Goal: Transaction & Acquisition: Purchase product/service

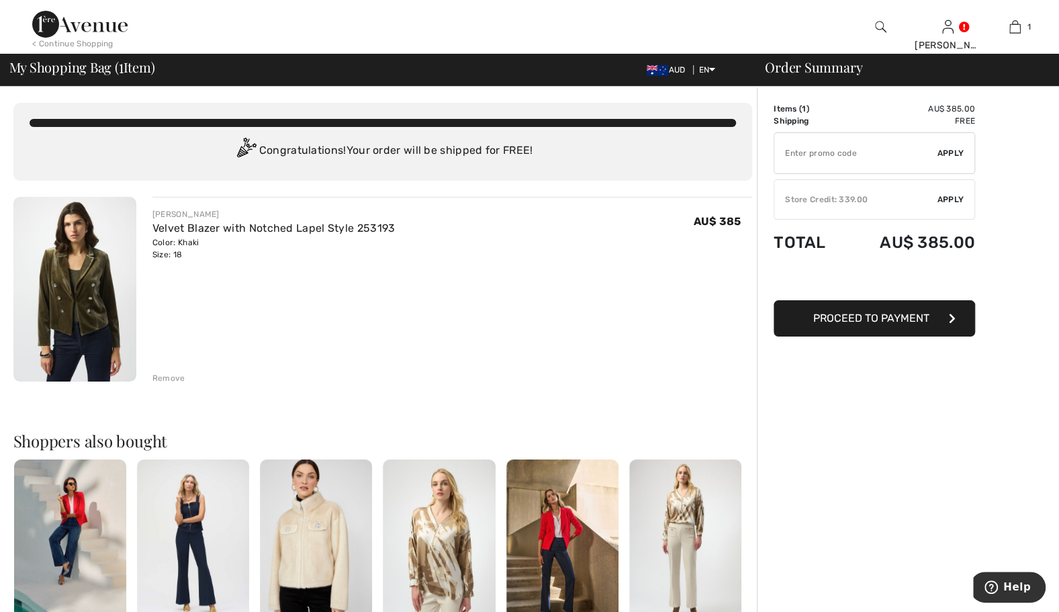
click at [950, 197] on span "Apply" at bounding box center [950, 199] width 27 height 12
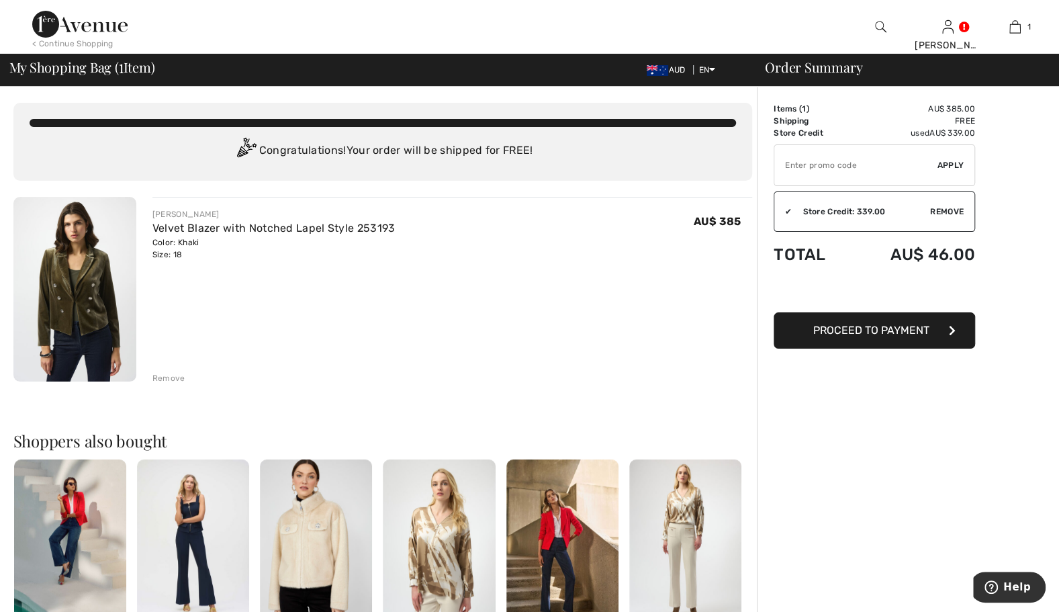
click at [919, 333] on span "Proceed to Payment" at bounding box center [871, 330] width 116 height 13
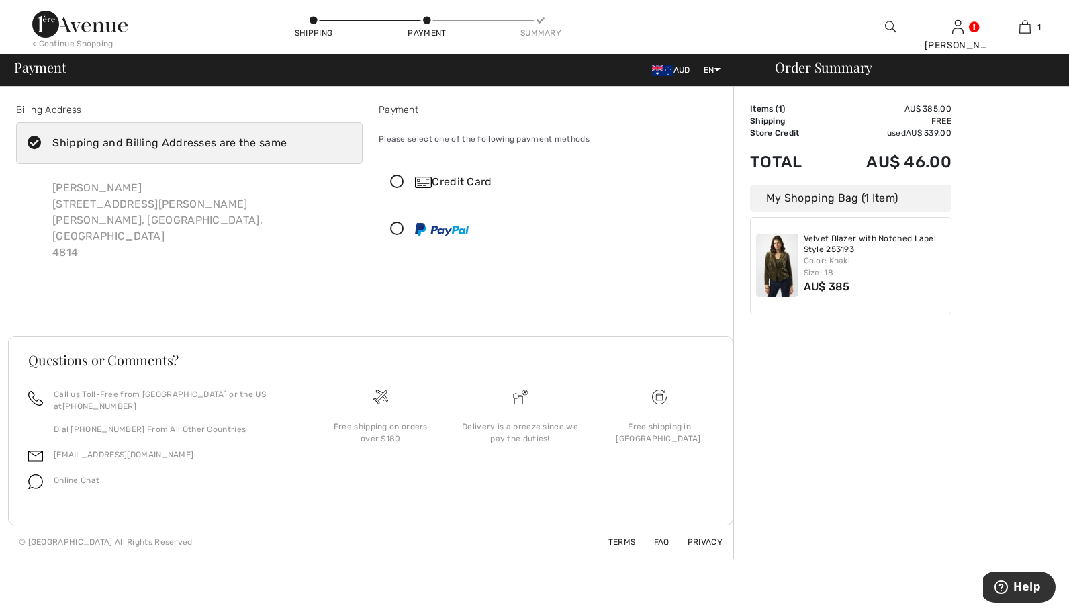
click at [398, 226] on icon at bounding box center [397, 229] width 36 height 14
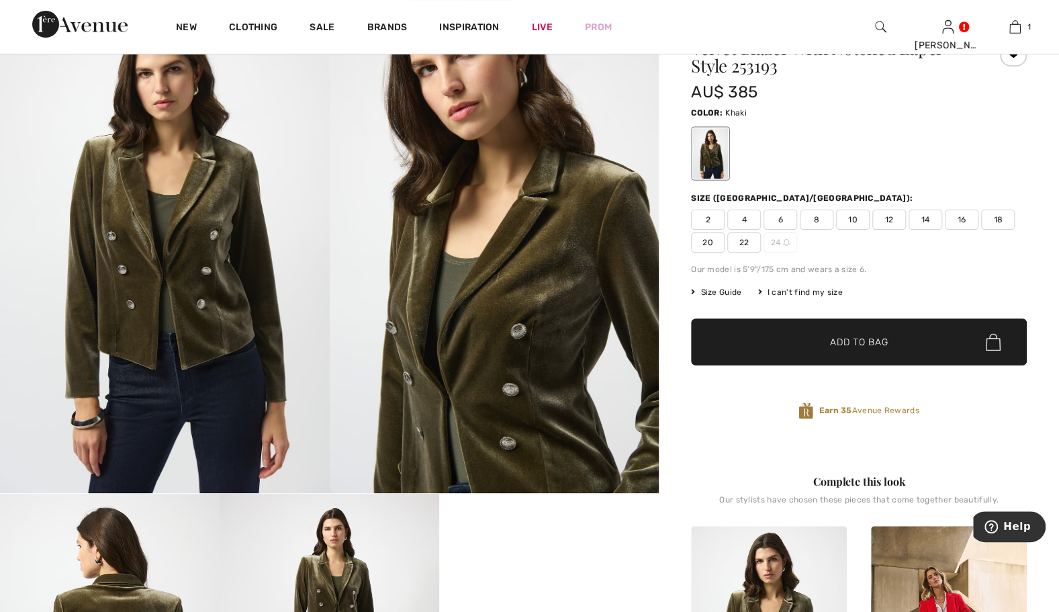
scroll to position [107, 0]
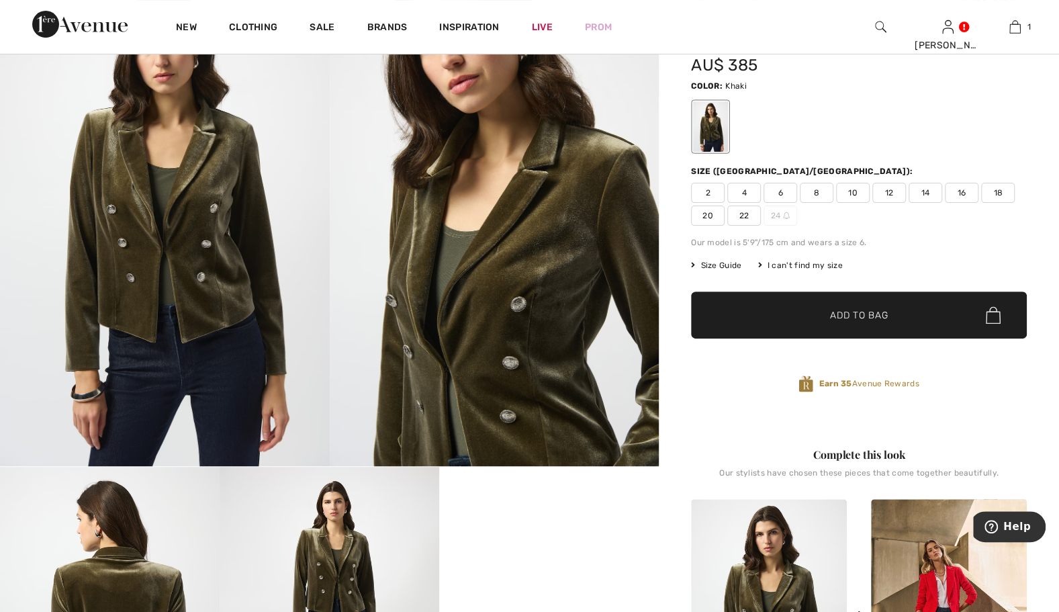
click at [724, 264] on span "Size Guide" at bounding box center [716, 265] width 50 height 12
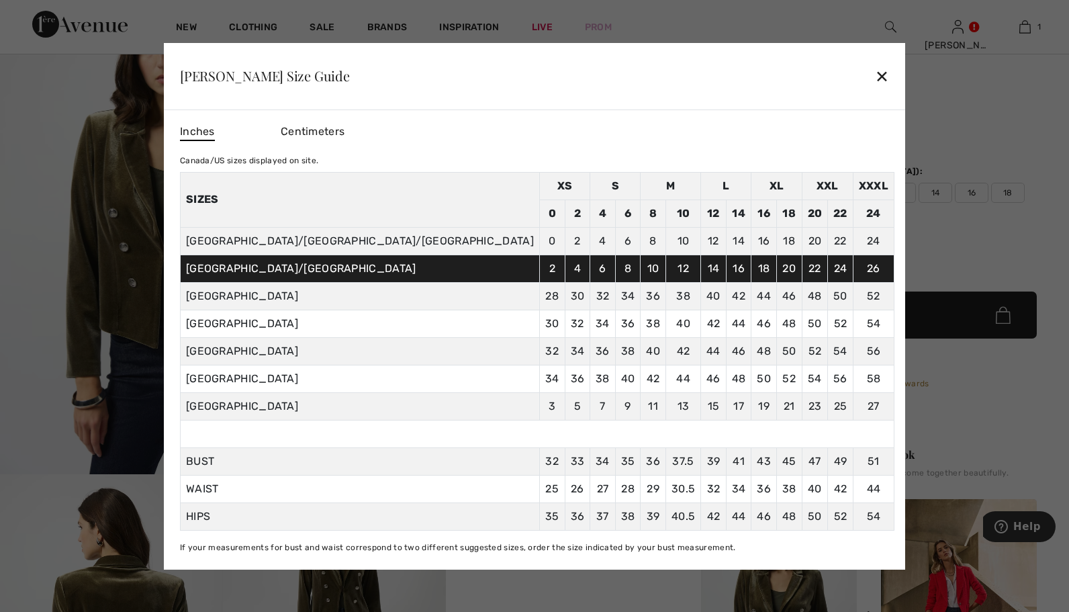
click at [875, 73] on div "✕" at bounding box center [882, 76] width 14 height 28
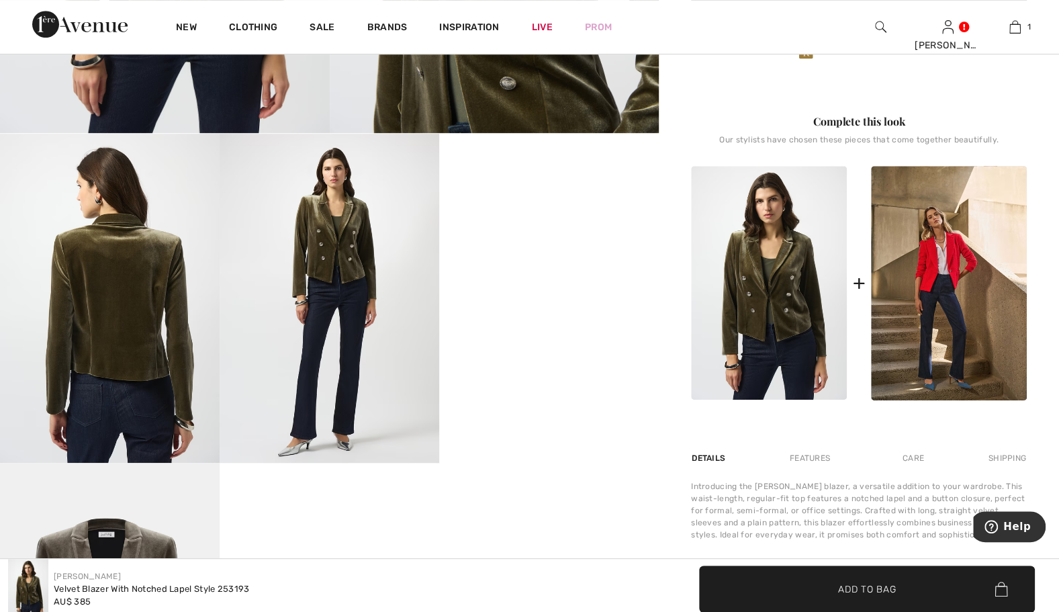
scroll to position [483, 0]
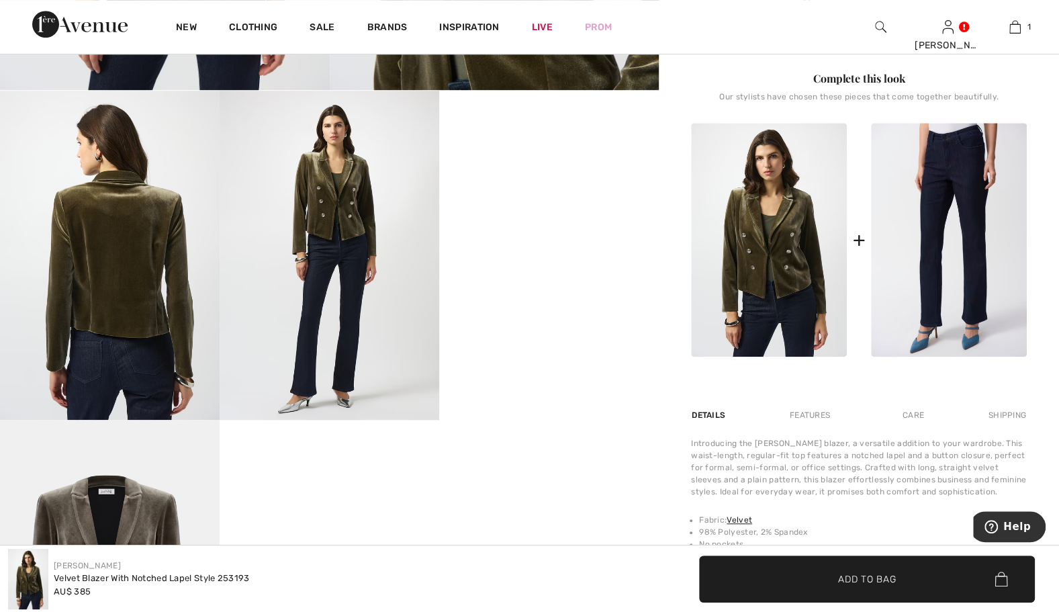
click at [948, 277] on img at bounding box center [949, 240] width 156 height 234
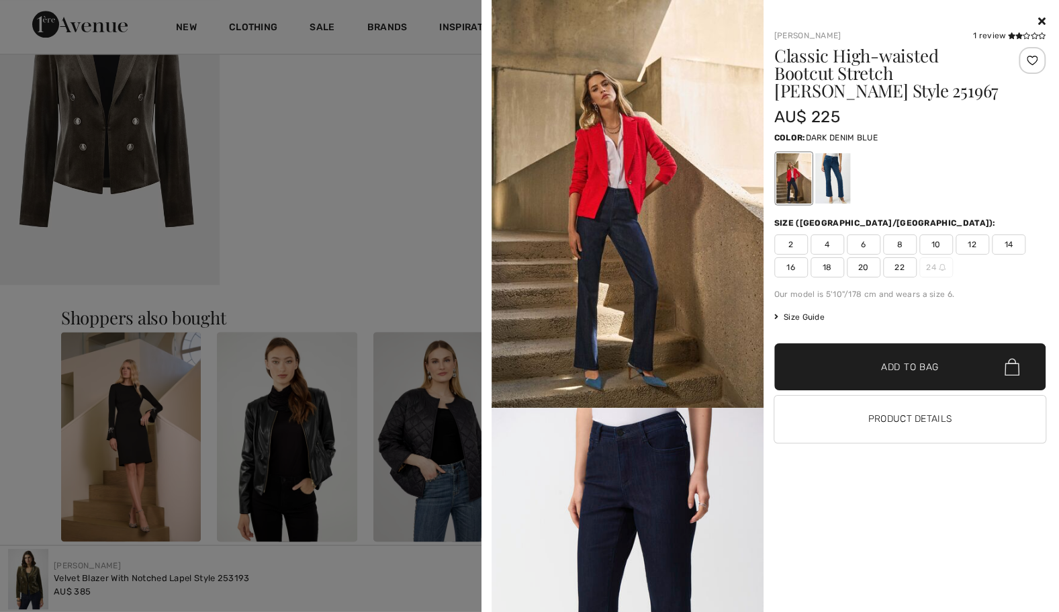
scroll to position [1189, 0]
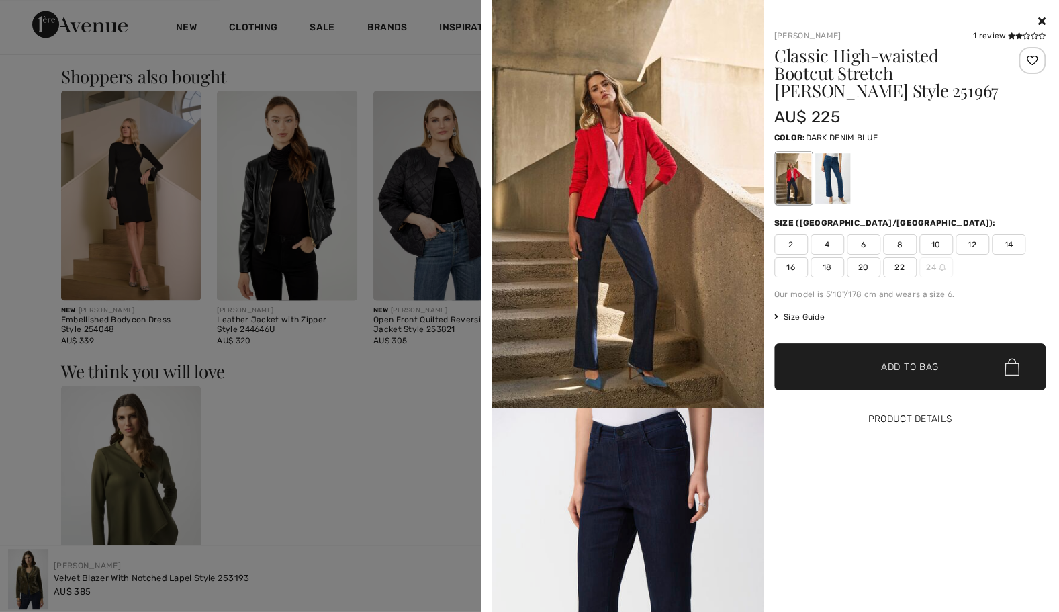
click at [893, 422] on button "Product Details" at bounding box center [910, 418] width 272 height 47
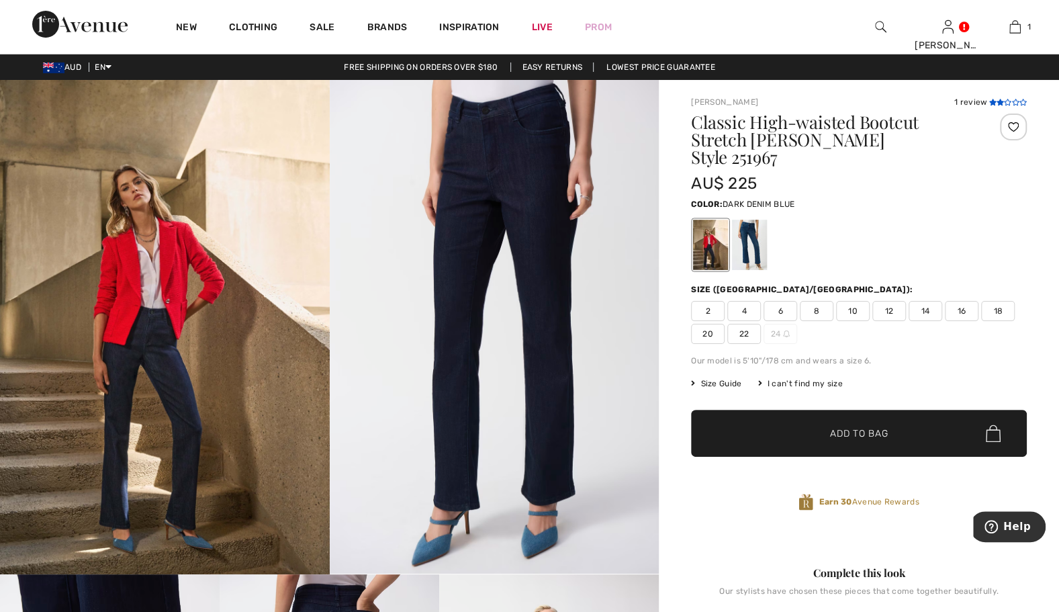
click at [993, 101] on icon at bounding box center [991, 102] width 7 height 7
click at [541, 23] on link "Live" at bounding box center [542, 27] width 21 height 14
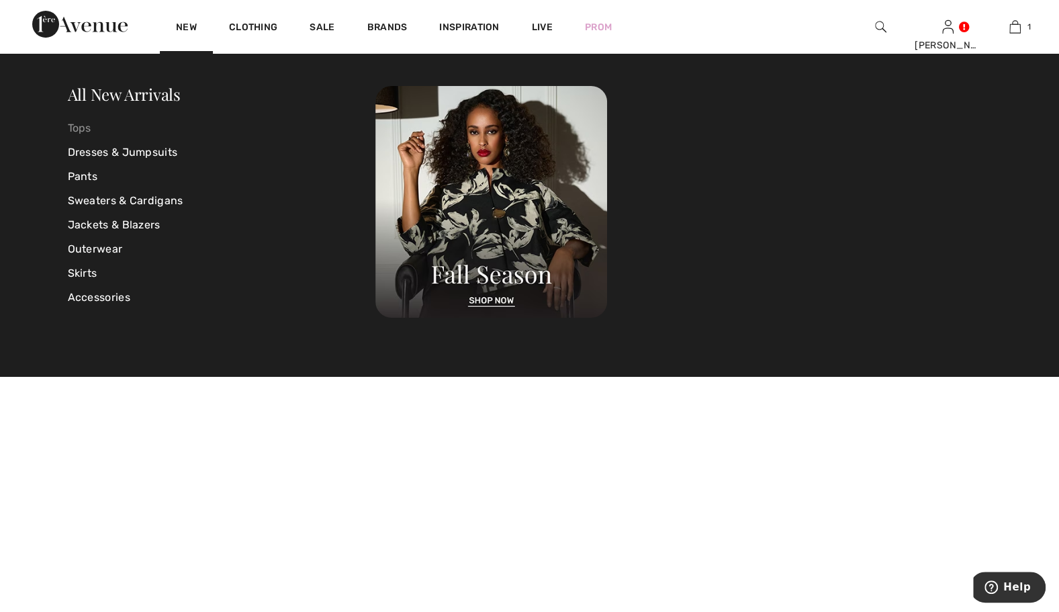
click at [79, 127] on link "Tops" at bounding box center [222, 128] width 308 height 24
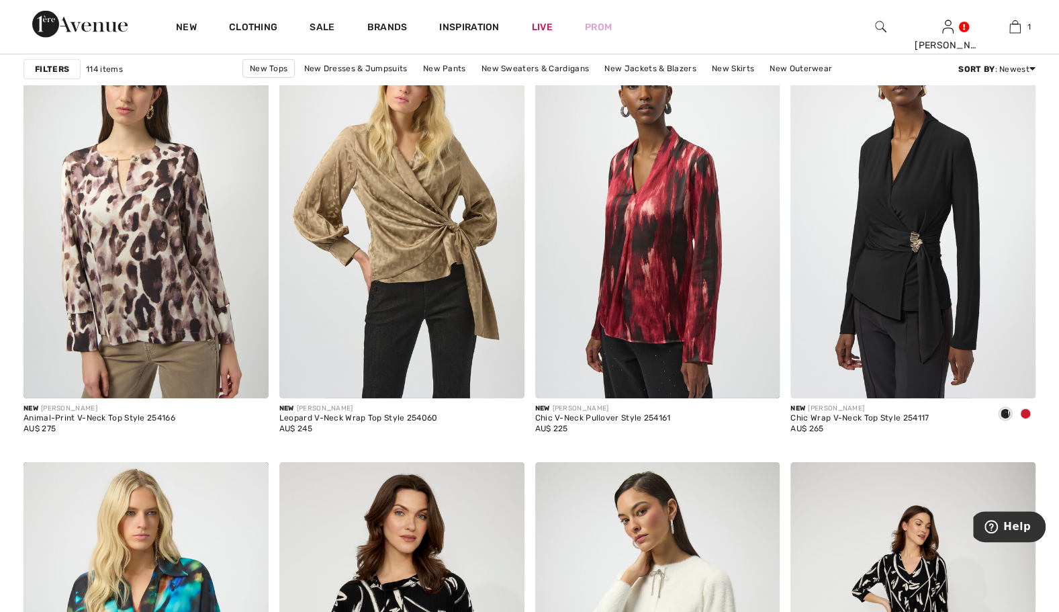
scroll to position [2497, 0]
